Goal: Task Accomplishment & Management: Manage account settings

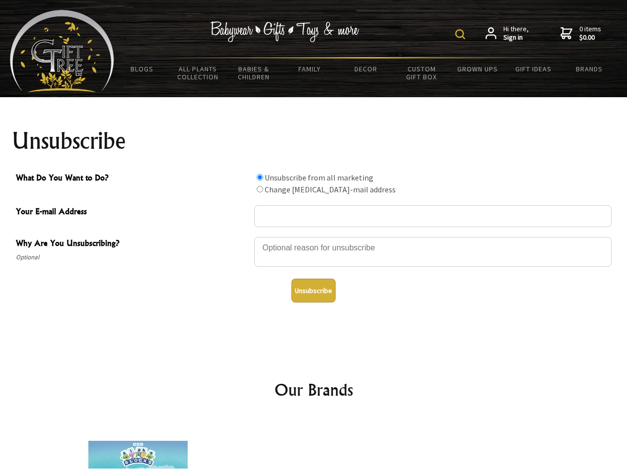
click at [461, 34] on img at bounding box center [460, 34] width 10 height 10
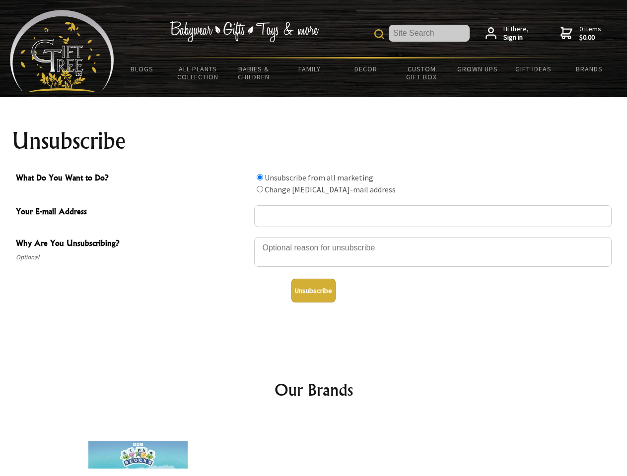
click at [314, 237] on div at bounding box center [432, 253] width 357 height 35
click at [260, 177] on input "What Do You Want to Do?" at bounding box center [260, 177] width 6 height 6
click at [260, 189] on input "What Do You Want to Do?" at bounding box center [260, 189] width 6 height 6
radio input "true"
click at [313, 291] on button "Unsubscribe" at bounding box center [313, 291] width 44 height 24
